Goal: Information Seeking & Learning: Learn about a topic

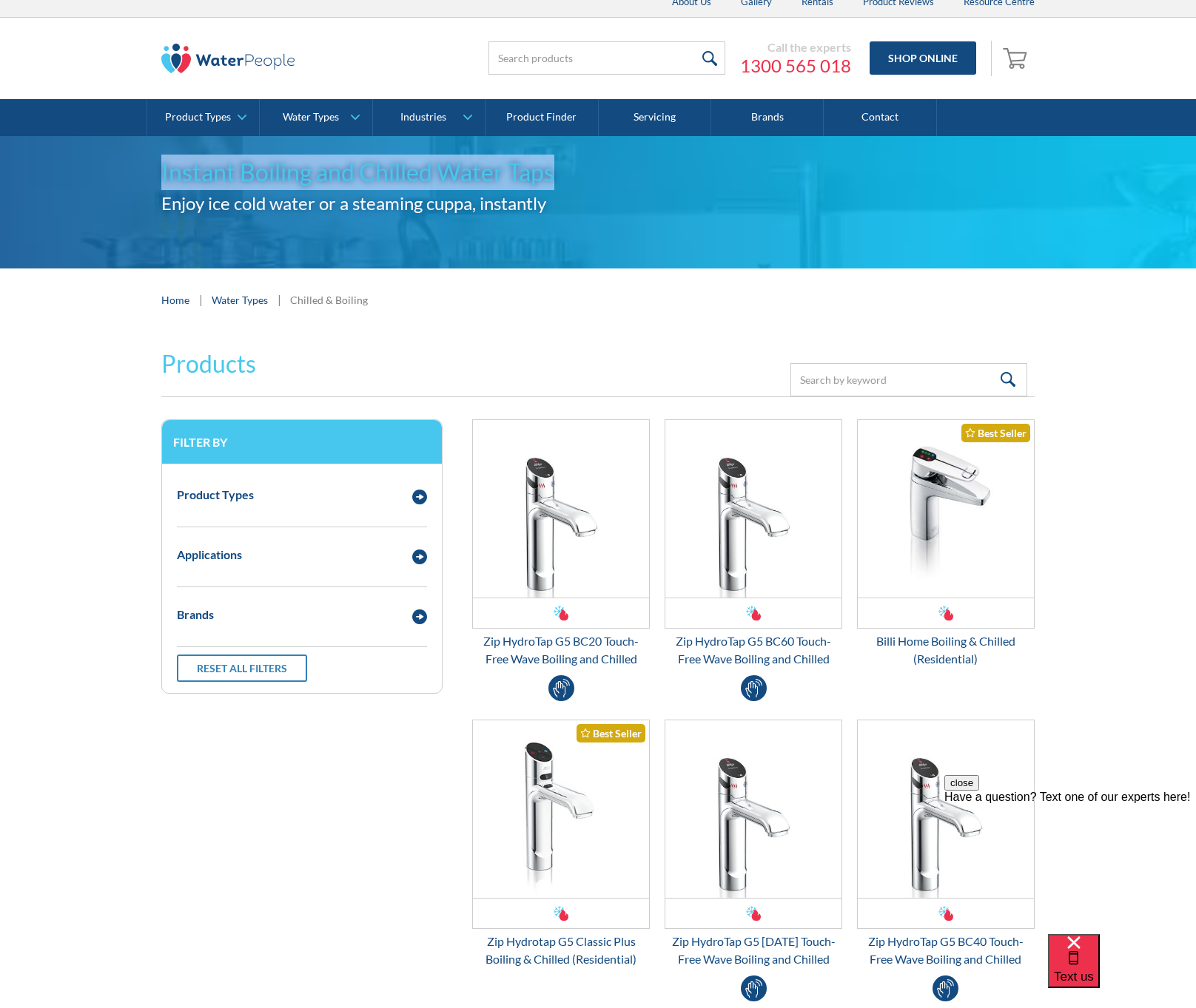
drag, startPoint x: 183, startPoint y: 174, endPoint x: 622, endPoint y: 175, distance: 439.0
click at [622, 171] on h1 "Instant Boiling and Chilled Water Taps" at bounding box center [598, 172] width 873 height 36
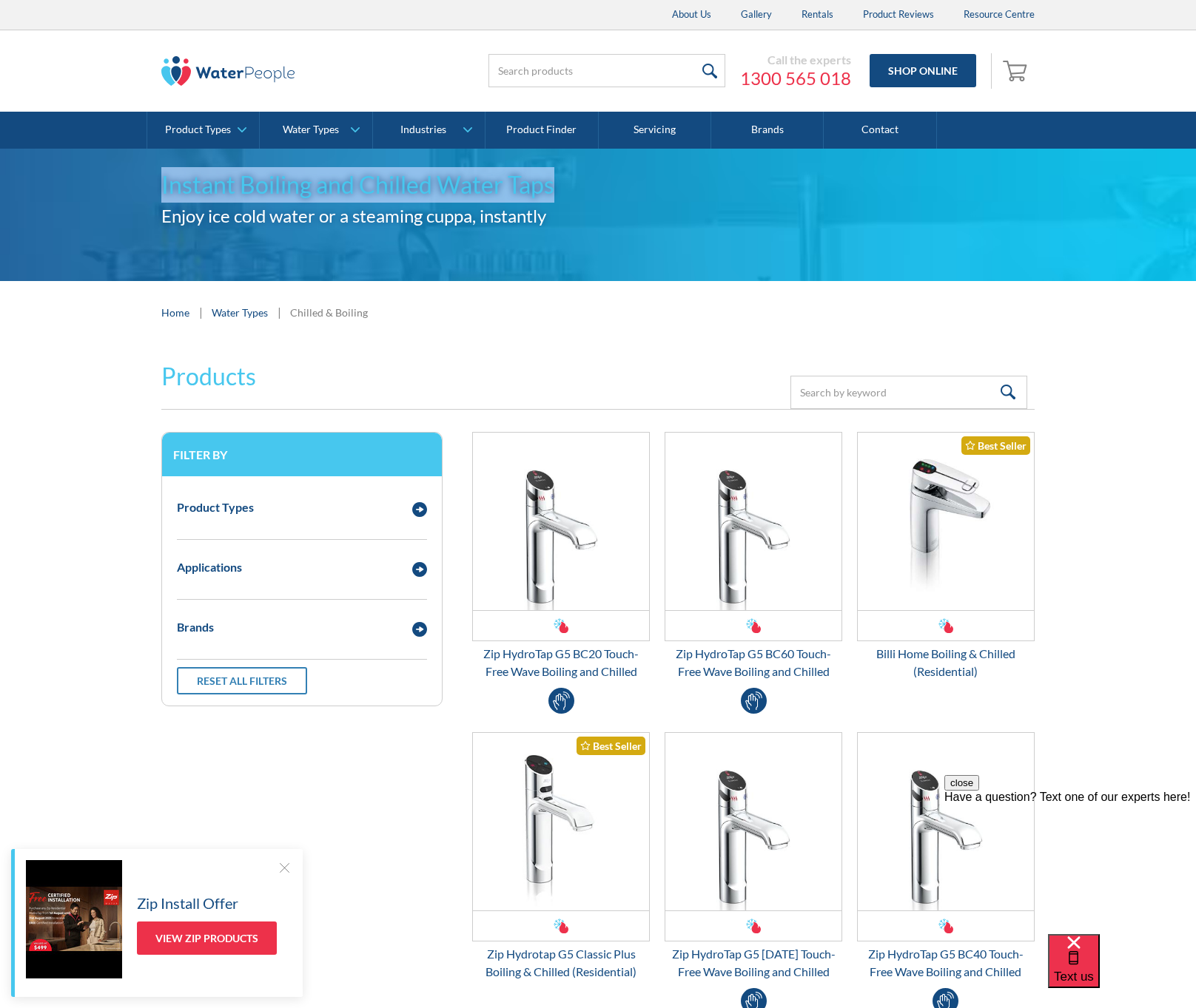
click at [290, 870] on div at bounding box center [284, 867] width 15 height 15
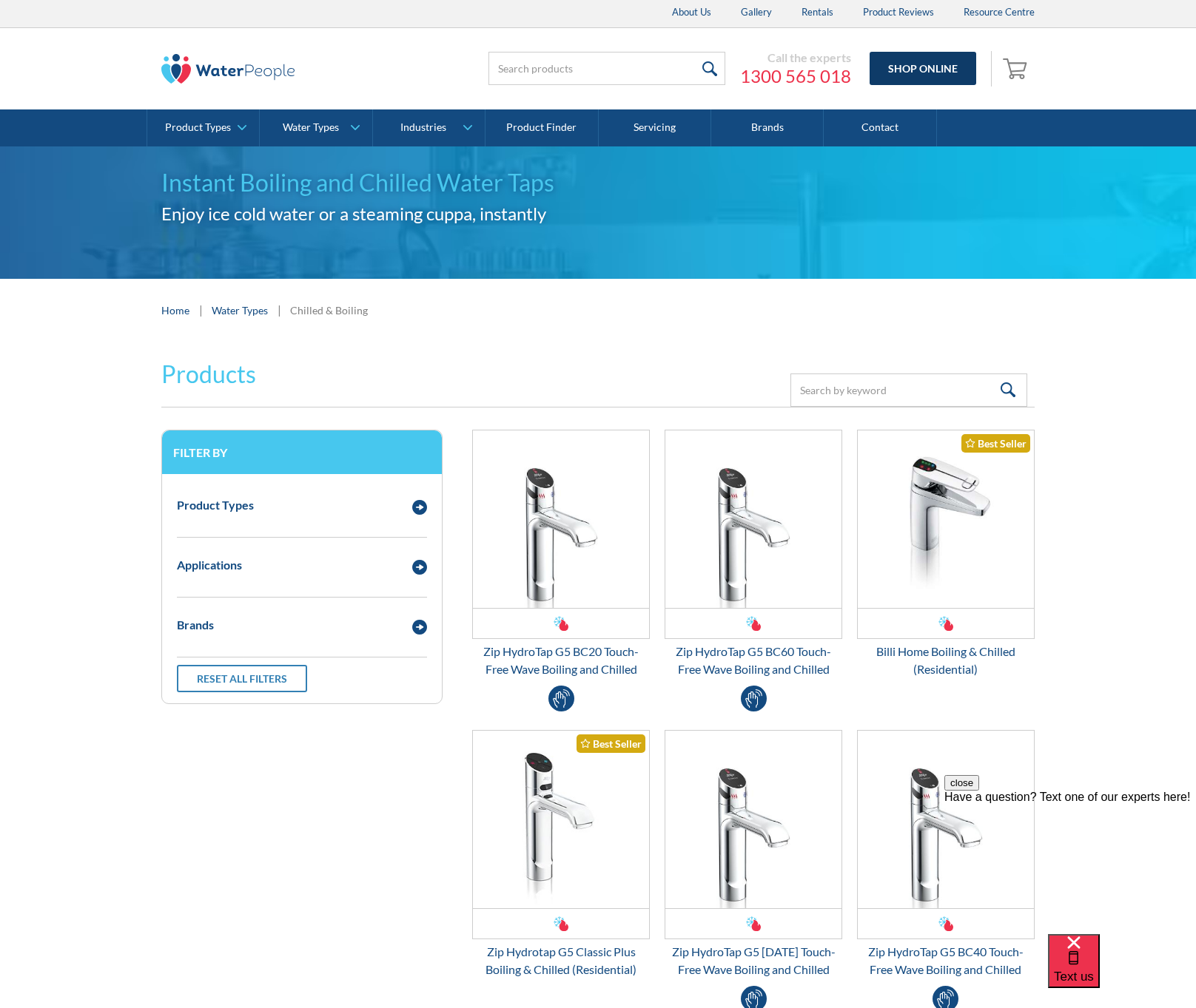
scroll to position [1, 0]
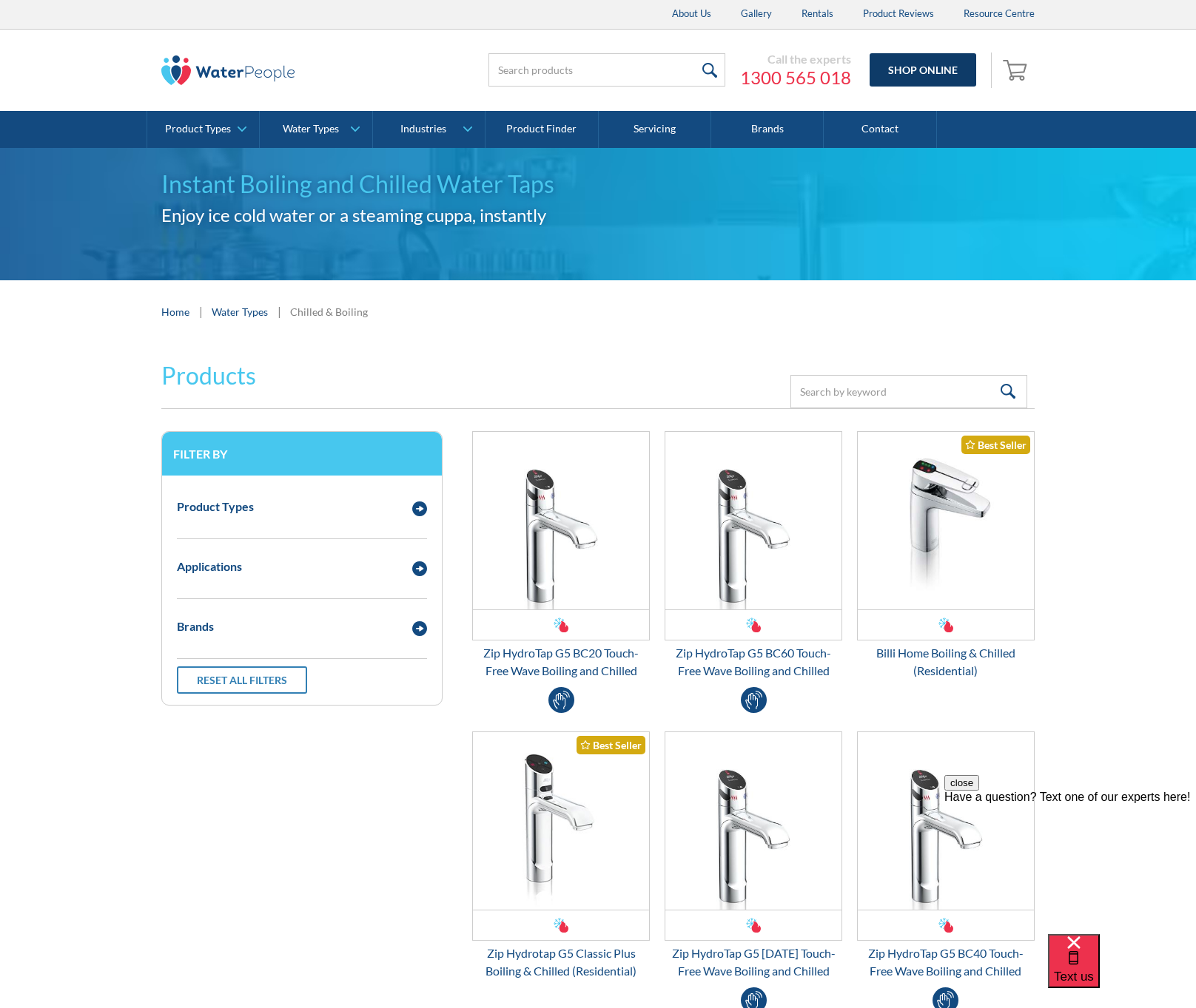
click at [921, 74] on link "Shop Online" at bounding box center [922, 70] width 106 height 33
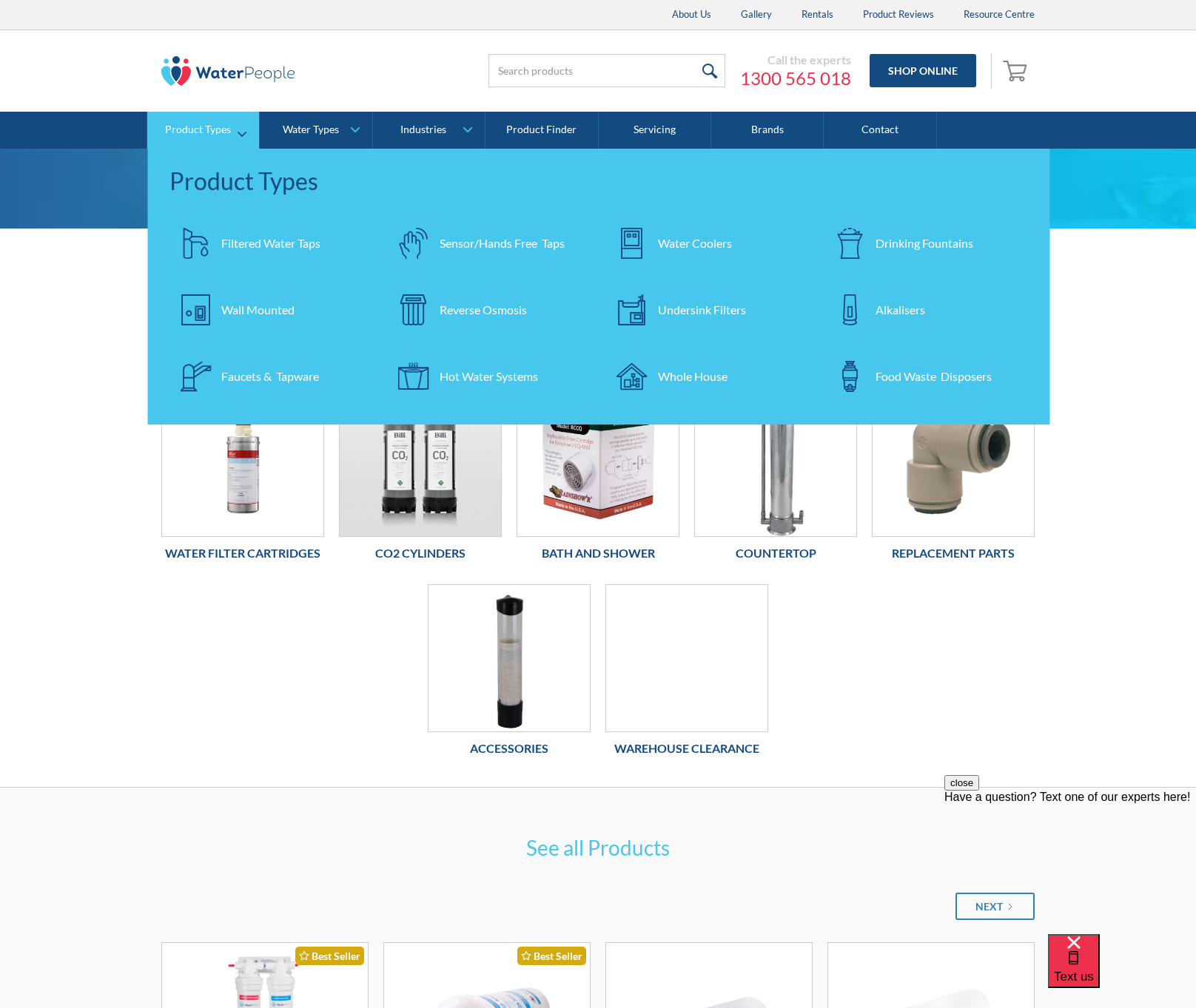
click at [254, 240] on div "Filtered Water Taps" at bounding box center [271, 244] width 99 height 18
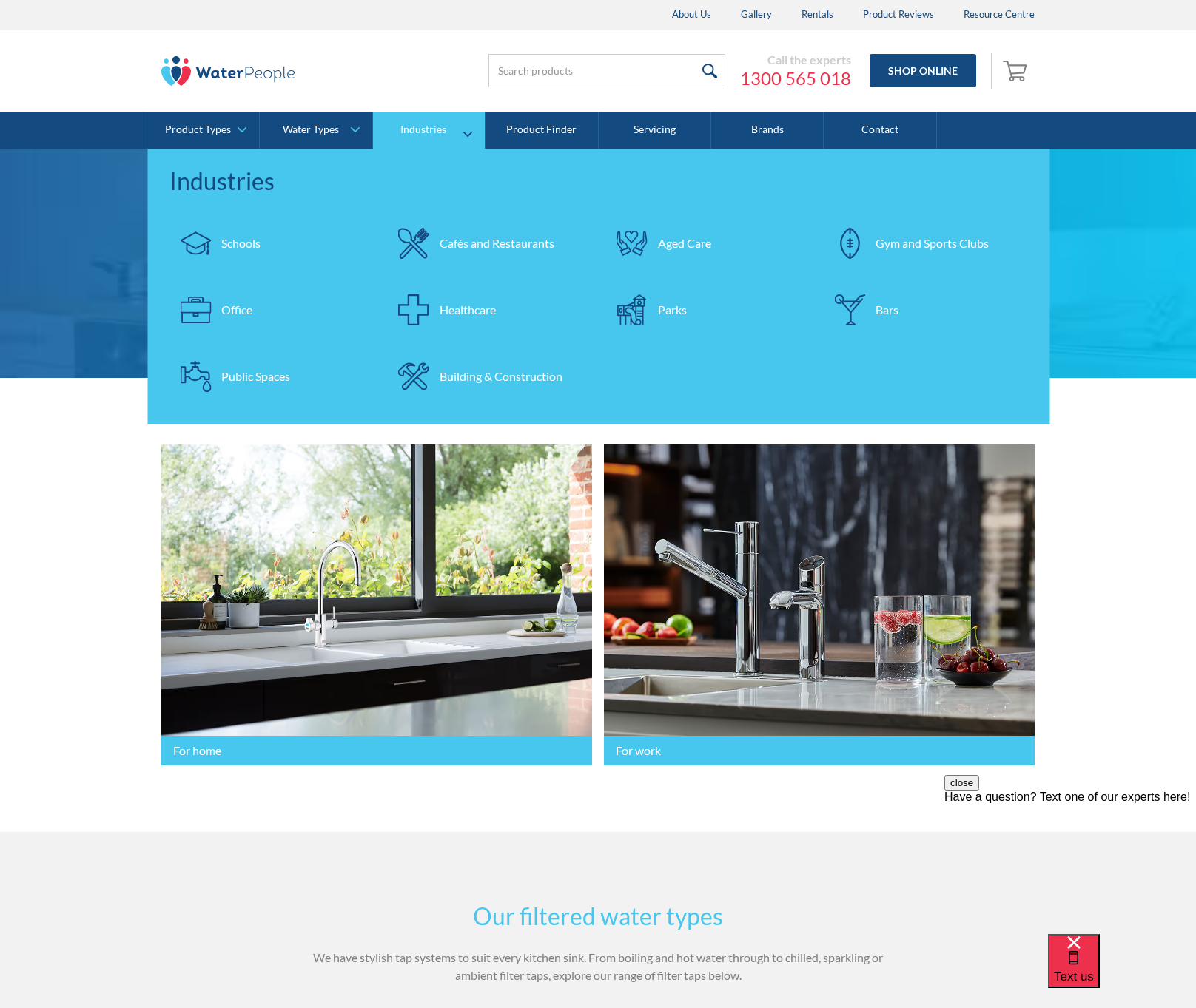
click at [240, 316] on div "Office" at bounding box center [236, 310] width 31 height 18
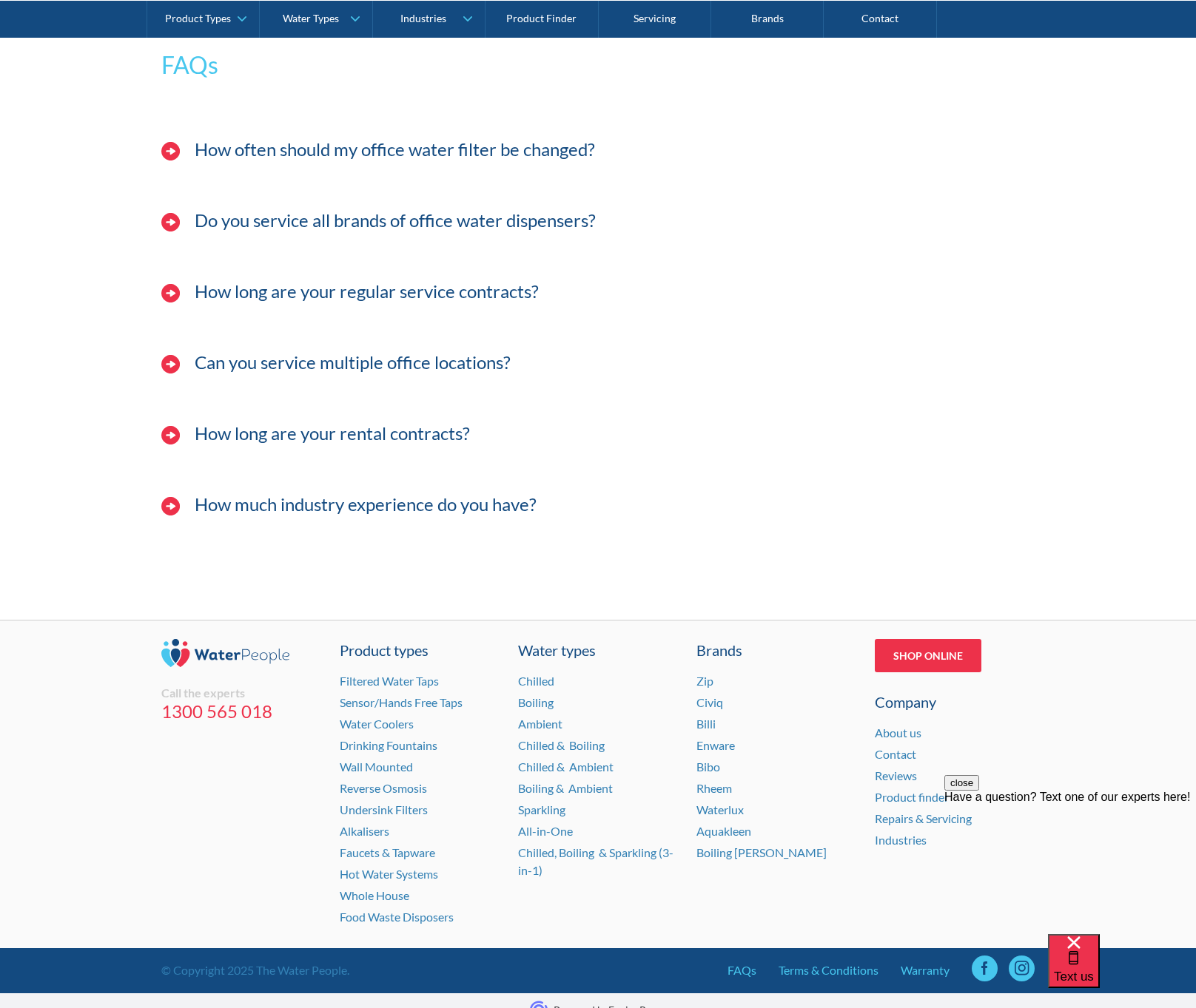
scroll to position [4724, 0]
click at [904, 747] on link "Contact" at bounding box center [895, 754] width 41 height 14
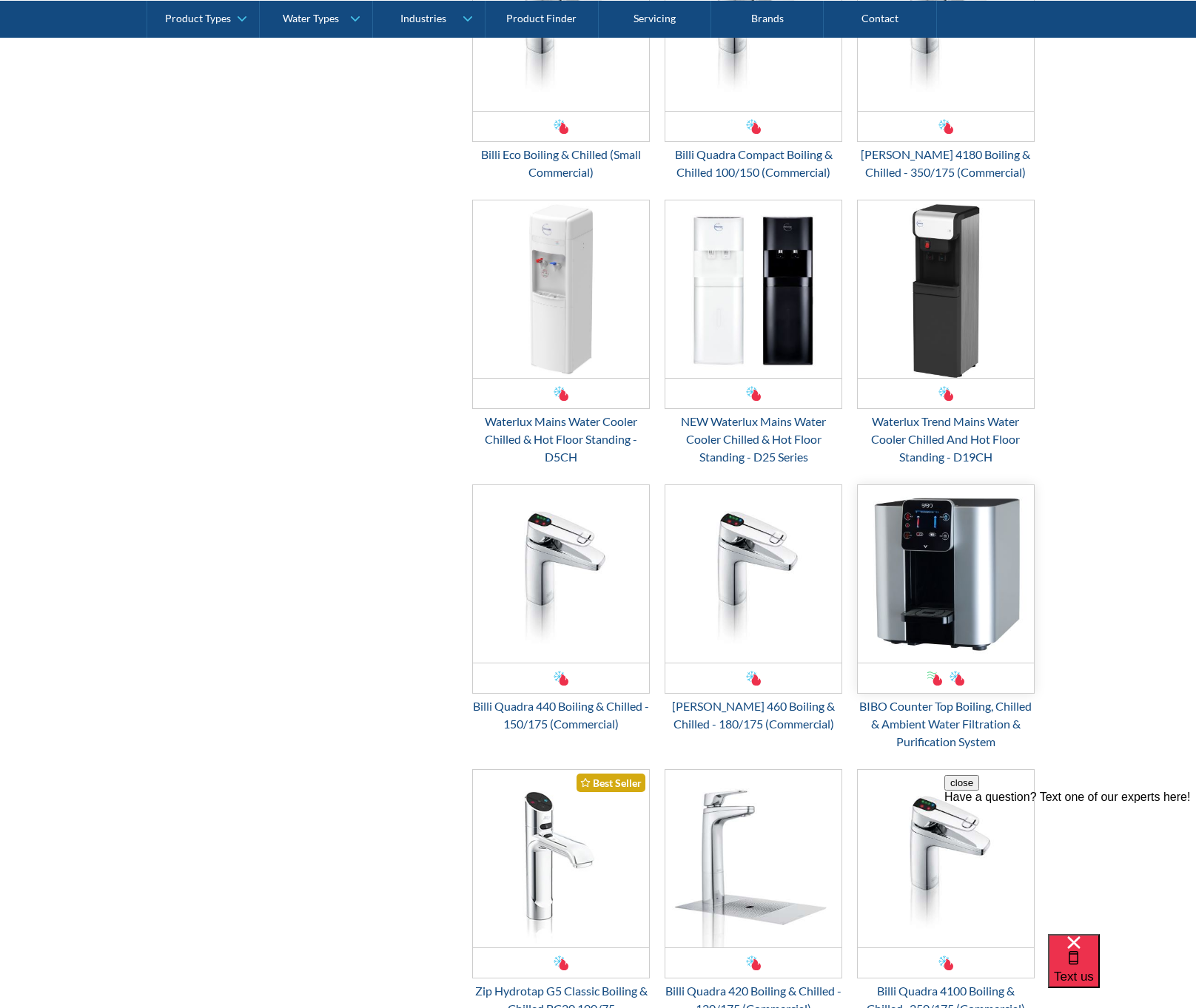
click at [955, 584] on img "Email Form 3" at bounding box center [945, 573] width 176 height 178
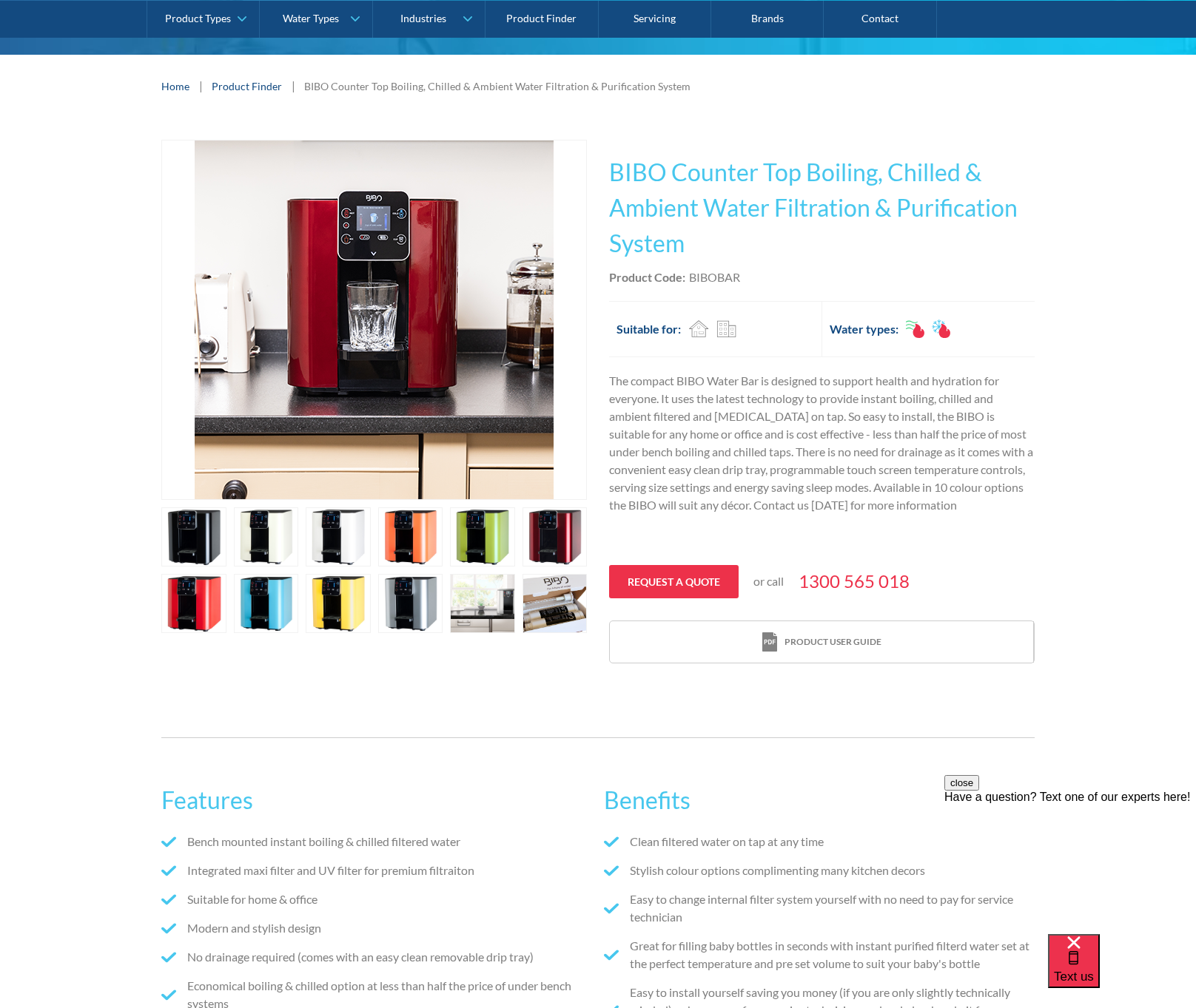
scroll to position [197, 0]
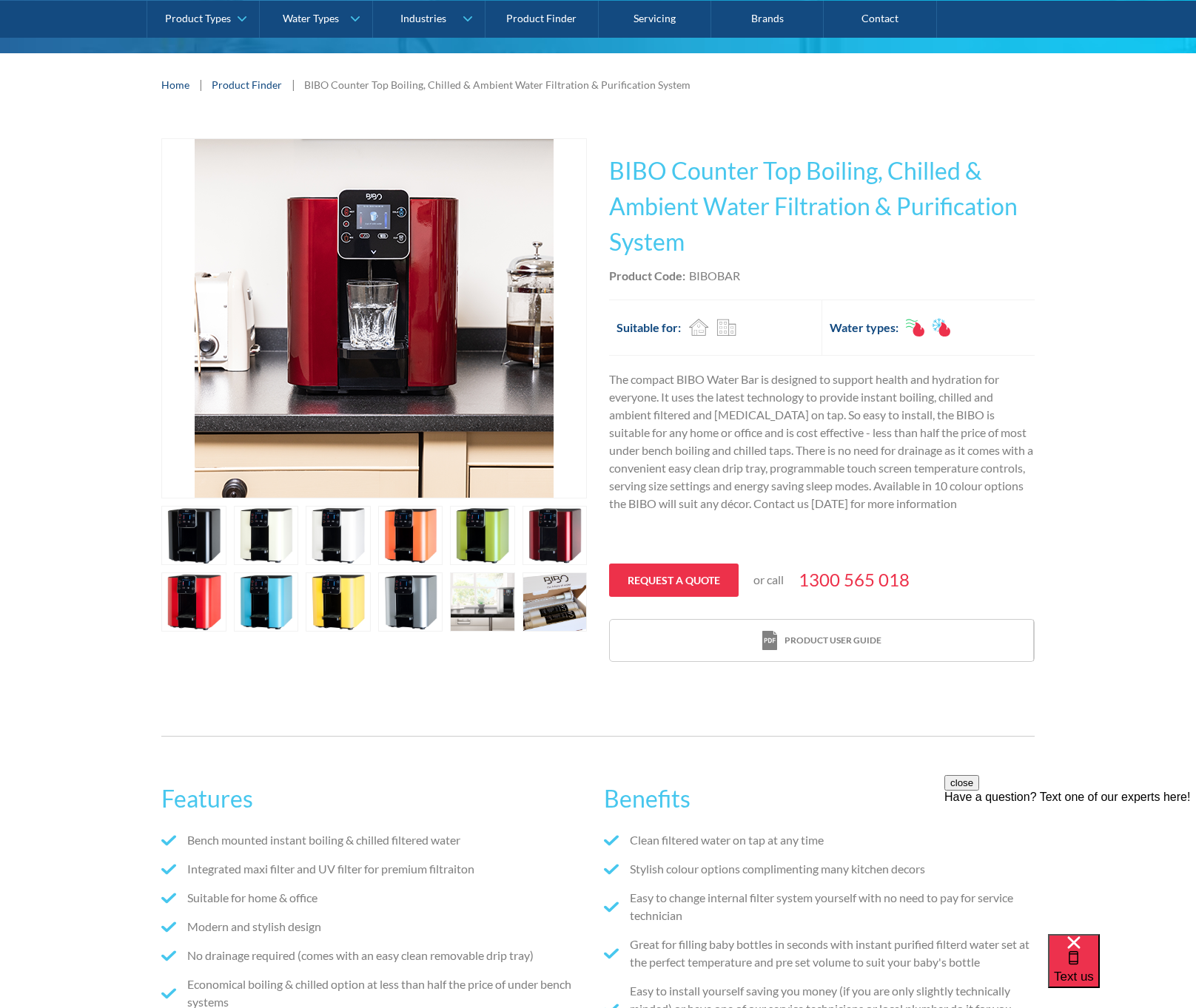
click at [722, 271] on div "BIBOBAR" at bounding box center [714, 276] width 51 height 18
copy div ": BIBOBAR"
click at [150, 550] on div "Play video Fits Most Brands Best Seller No items found. This tap design is incl…" at bounding box center [598, 400] width 1196 height 569
